Goal: Find specific page/section: Find specific page/section

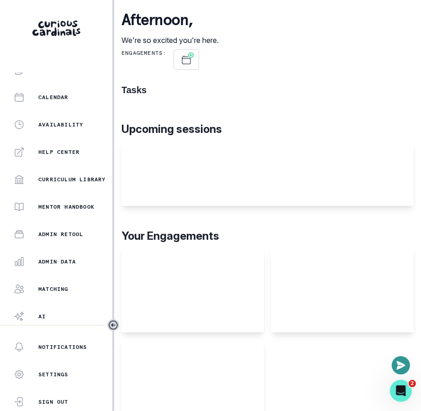
scroll to position [176, 0]
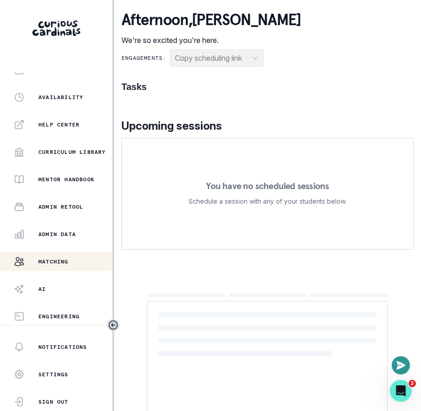
click at [81, 258] on div "Matching" at bounding box center [63, 261] width 99 height 11
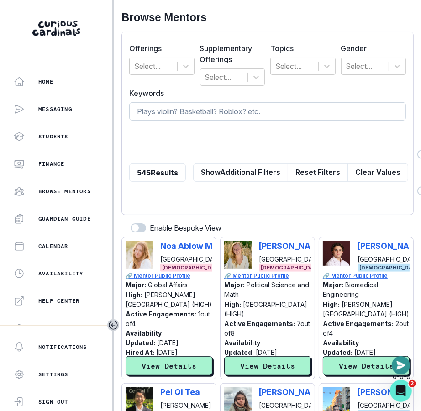
click at [255, 106] on input at bounding box center [267, 111] width 277 height 18
type input "[PERSON_NAME]"
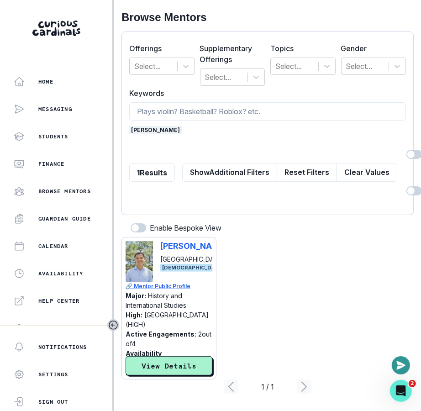
click at [141, 127] on span "[PERSON_NAME]" at bounding box center [155, 130] width 53 height 8
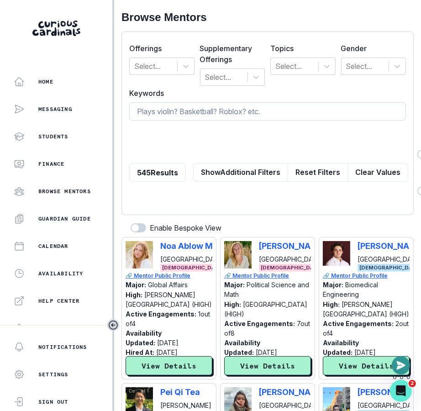
click at [147, 114] on input at bounding box center [267, 111] width 277 height 18
type input "nfl"
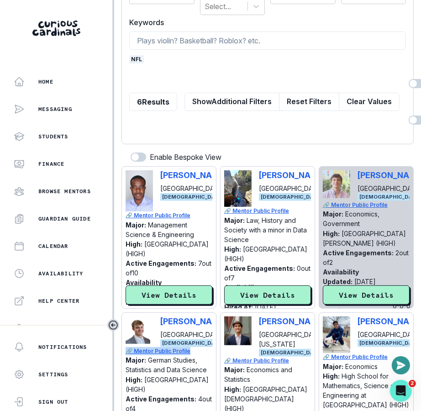
scroll to position [23, 0]
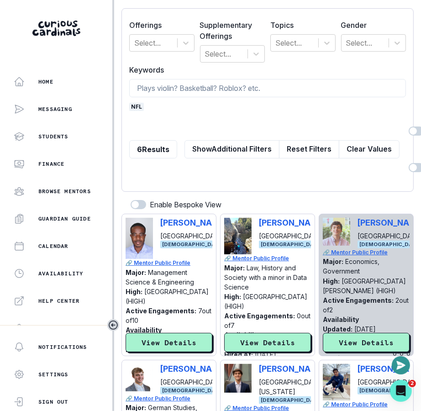
click at [143, 107] on div "nfl" at bounding box center [267, 107] width 277 height 8
click at [138, 107] on span "nfl" at bounding box center [136, 107] width 15 height 8
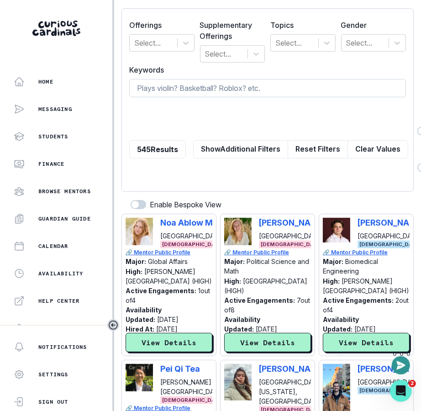
click at [156, 93] on input at bounding box center [267, 88] width 277 height 18
type input "sports analytics"
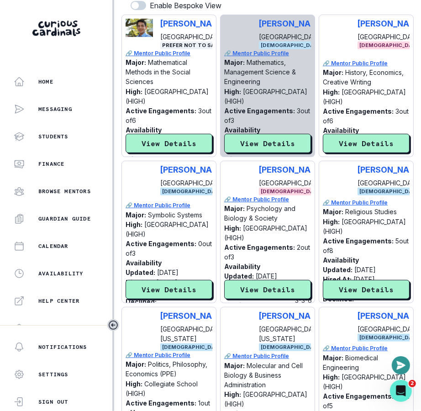
scroll to position [0, 0]
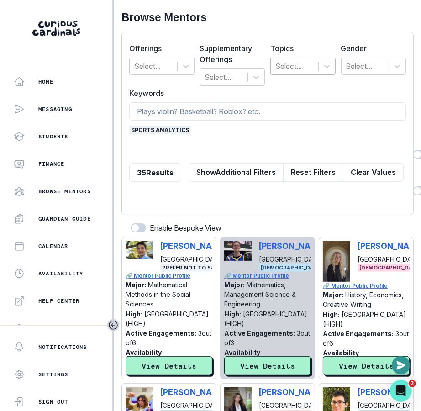
click at [309, 66] on div at bounding box center [294, 66] width 38 height 13
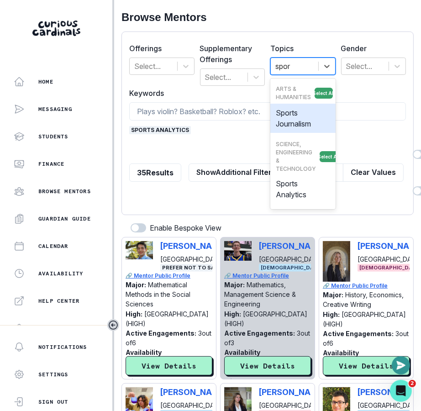
type input "sport"
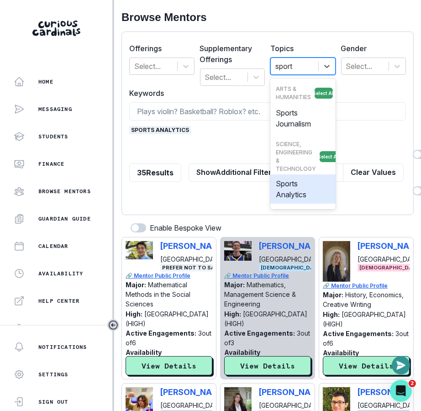
click at [305, 191] on div "Sports Analytics" at bounding box center [302, 188] width 65 height 29
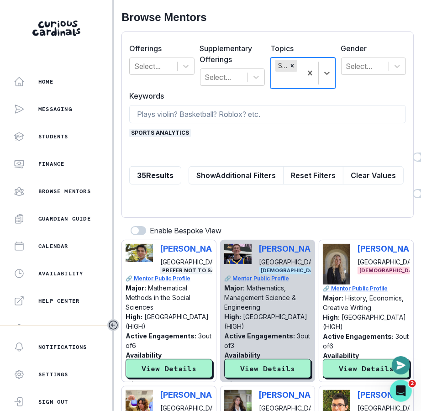
scroll to position [0, 98]
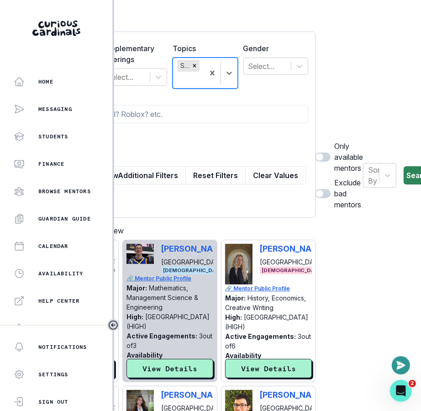
click at [404, 173] on button "Search" at bounding box center [419, 175] width 31 height 18
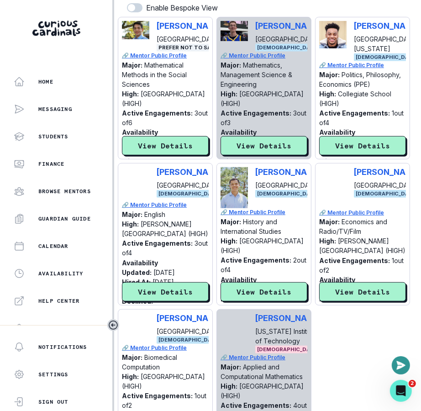
scroll to position [223, 0]
